Goal: Navigation & Orientation: Find specific page/section

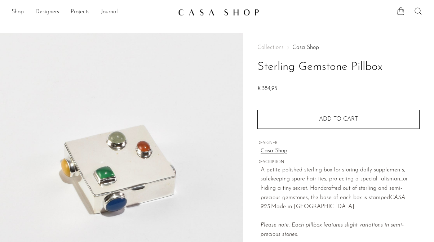
click at [247, 14] on img at bounding box center [218, 12] width 81 height 7
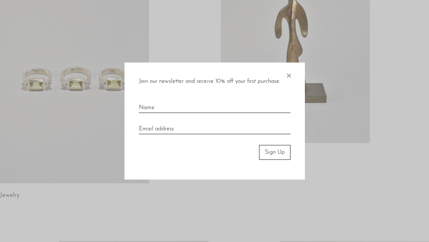
scroll to position [19, 0]
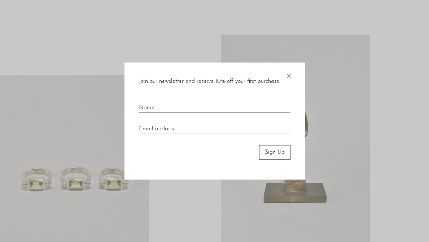
click at [289, 75] on span "×" at bounding box center [288, 74] width 7 height 23
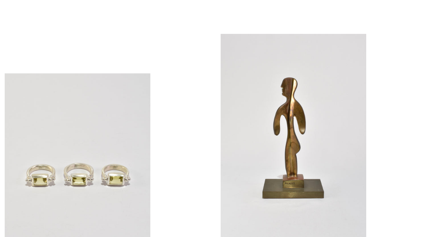
scroll to position [0, 0]
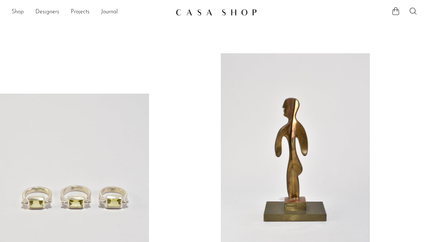
click at [18, 13] on link "Shop" at bounding box center [18, 12] width 12 height 9
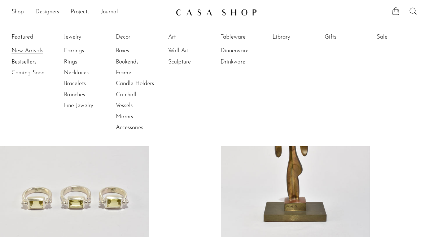
click at [27, 52] on link "New Arrivals" at bounding box center [39, 51] width 54 height 8
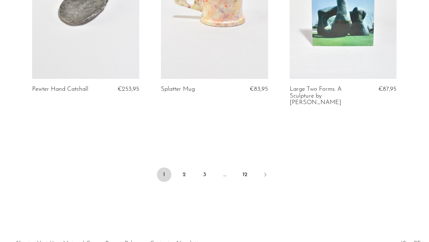
scroll to position [2233, 0]
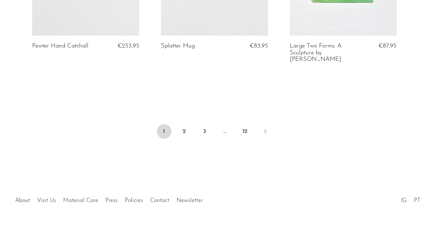
click at [186, 196] on div at bounding box center [213, 193] width 127 height 25
click at [186, 195] on div at bounding box center [213, 193] width 127 height 25
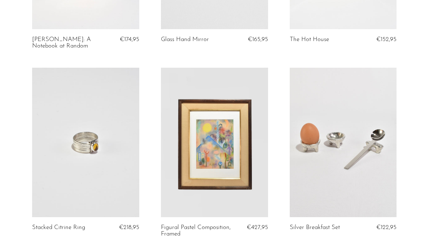
scroll to position [907, 0]
